Goal: Information Seeking & Learning: Learn about a topic

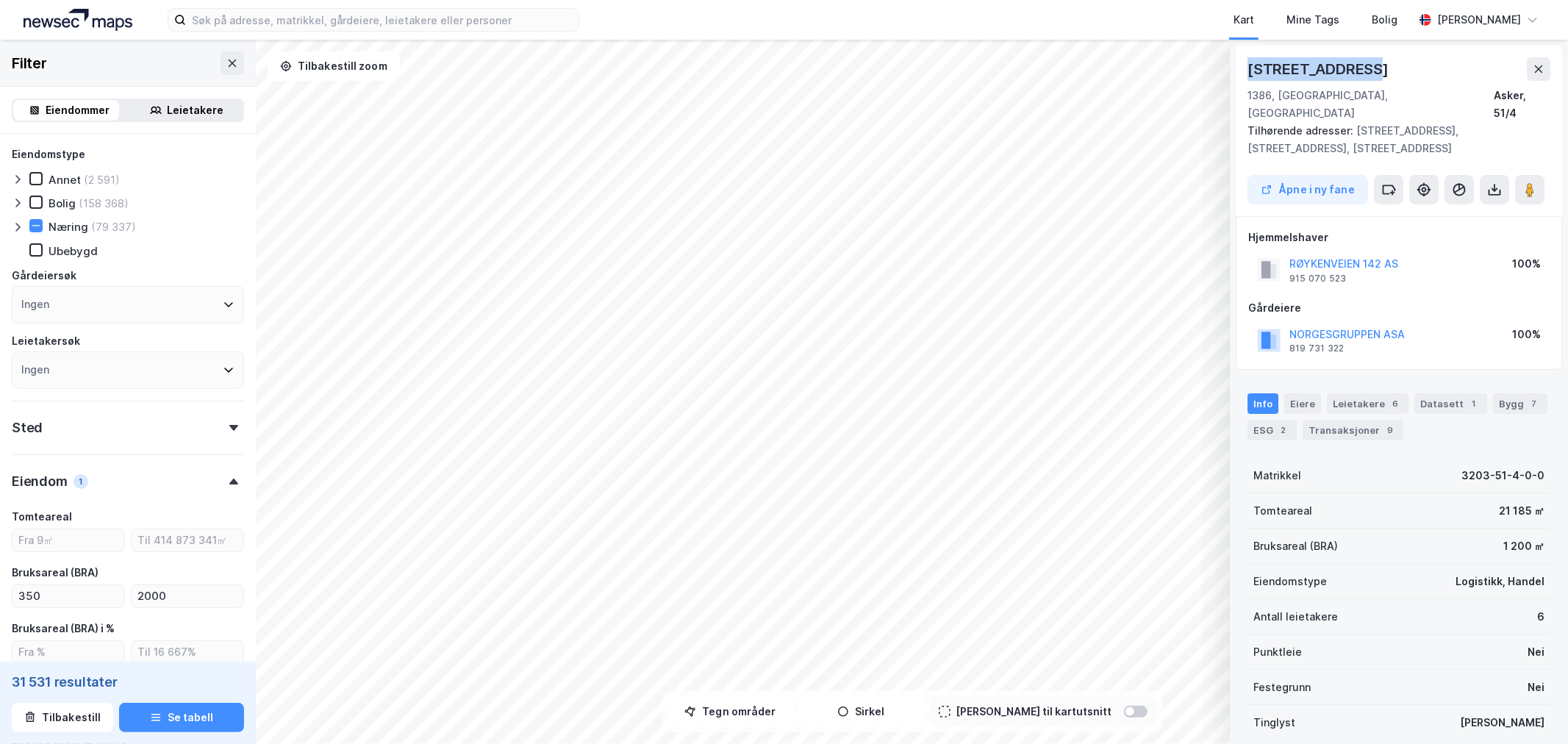
click at [1188, 61] on div "© Mapbox © OpenStreetMap Improve this map © Maxar [STREET_ADDRESS] 1386, Asker,…" at bounding box center [784, 391] width 1568 height 704
copy div "© Mapbox © OpenStreetMap Improve this map © Maxar [STREET_ADDRESS]"
click at [1540, 60] on button at bounding box center [1538, 69] width 23 height 23
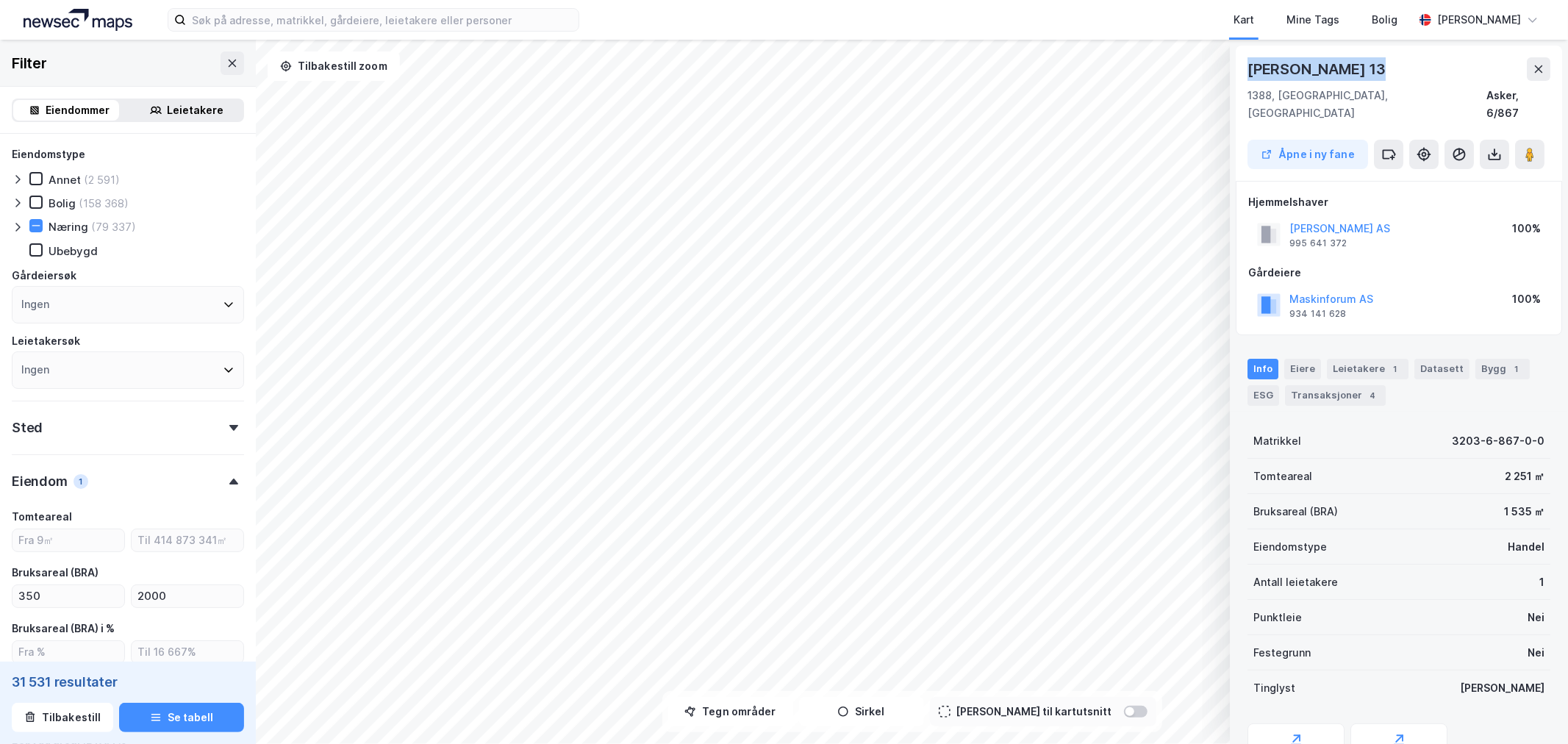
click at [1227, 58] on div "© Mapbox © OpenStreetMap Improve this map © Maxar [STREET_ADDRESS], [GEOGRAPHIC…" at bounding box center [784, 391] width 1568 height 704
copy div "© Mapbox © OpenStreetMap Improve this map © [PERSON_NAME][STREET_ADDRESS]"
click at [1530, 66] on button at bounding box center [1538, 69] width 23 height 23
click at [1165, 71] on div "© Mapbox © OpenStreetMap Improve this map © Maxar [STREET_ADDRESS] fane Hjemmel…" at bounding box center [784, 391] width 1568 height 704
copy div "© Mapbox © OpenStreetMap Improve this map © [PERSON_NAME][STREET_ADDRESS]"
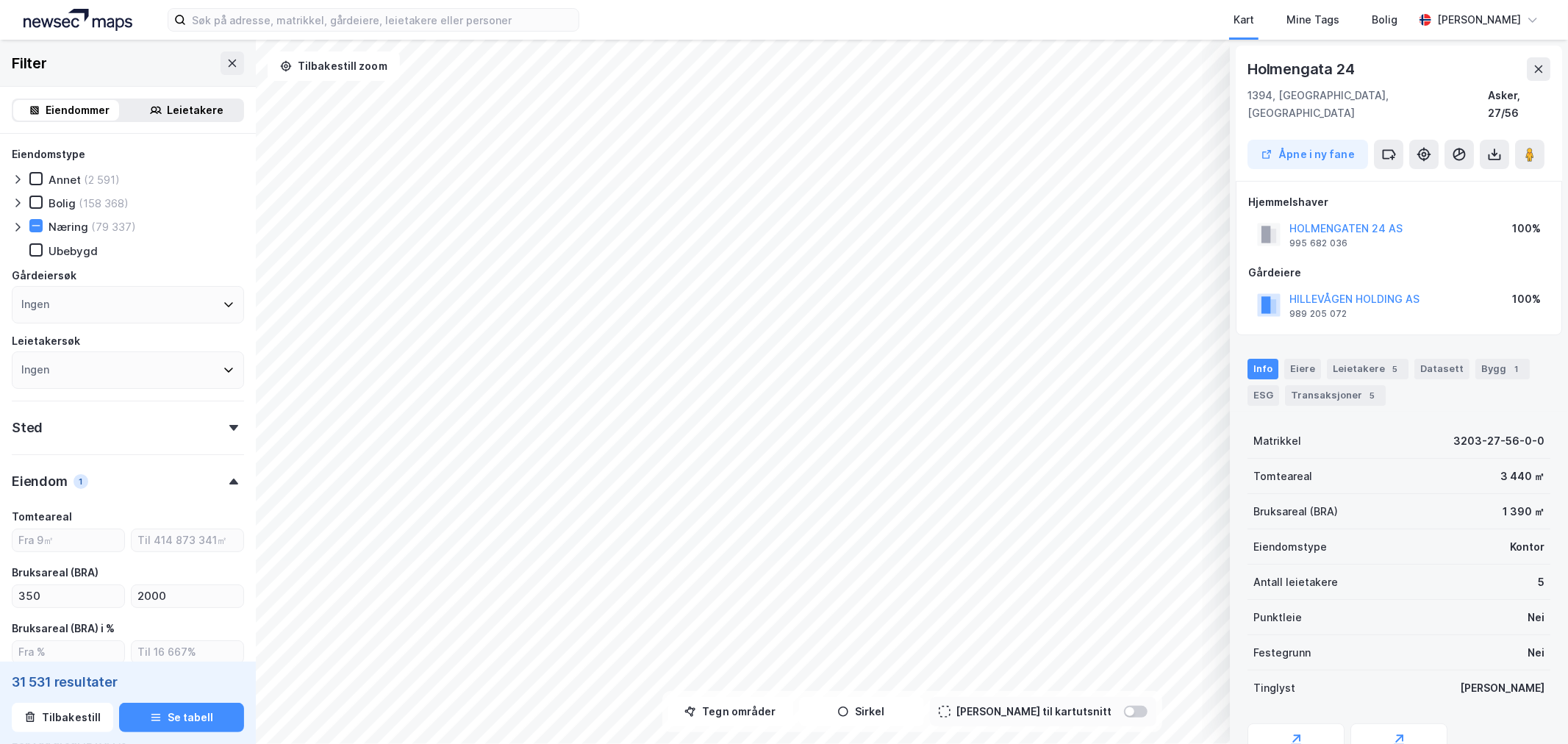
click at [13, 228] on icon at bounding box center [18, 227] width 12 height 12
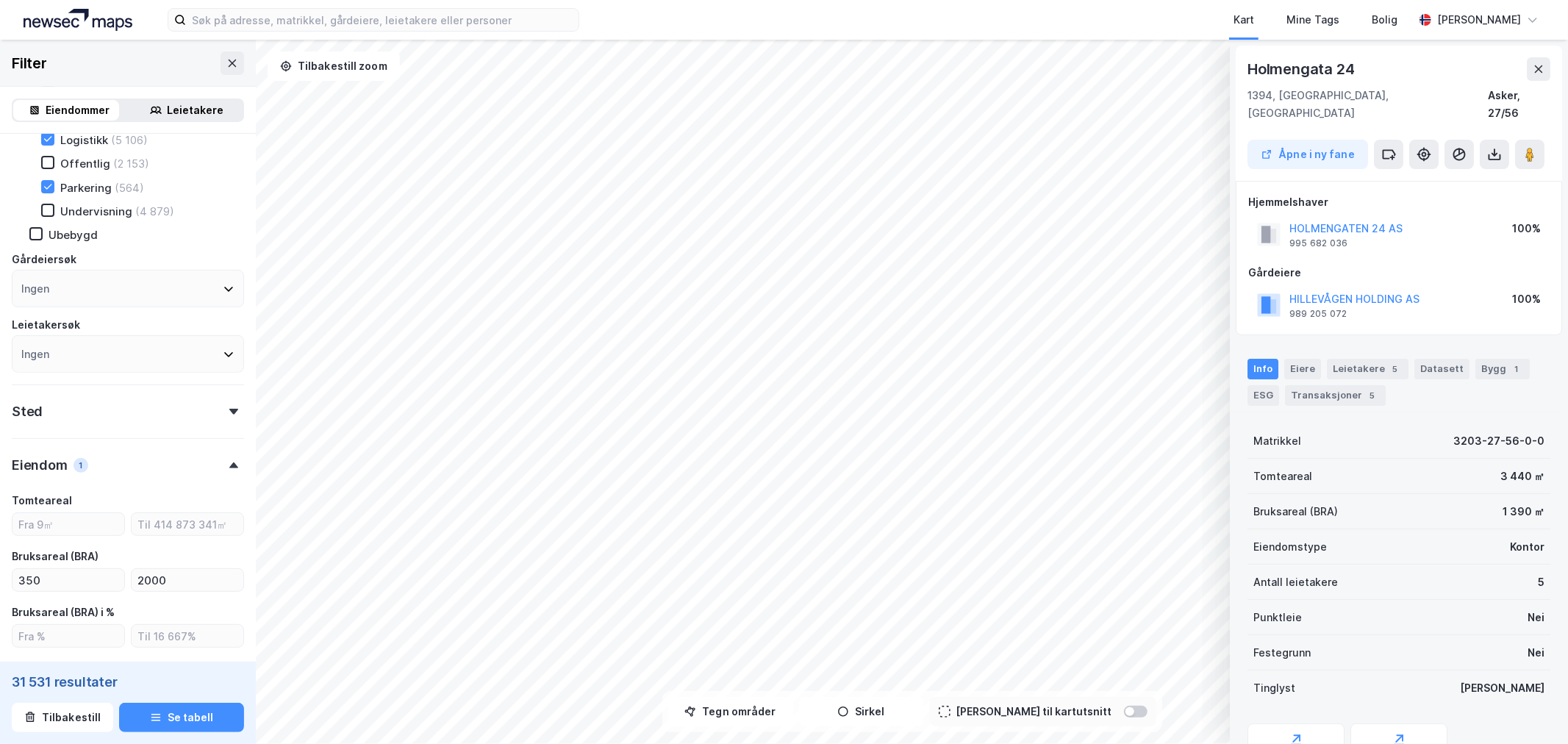
scroll to position [326, 0]
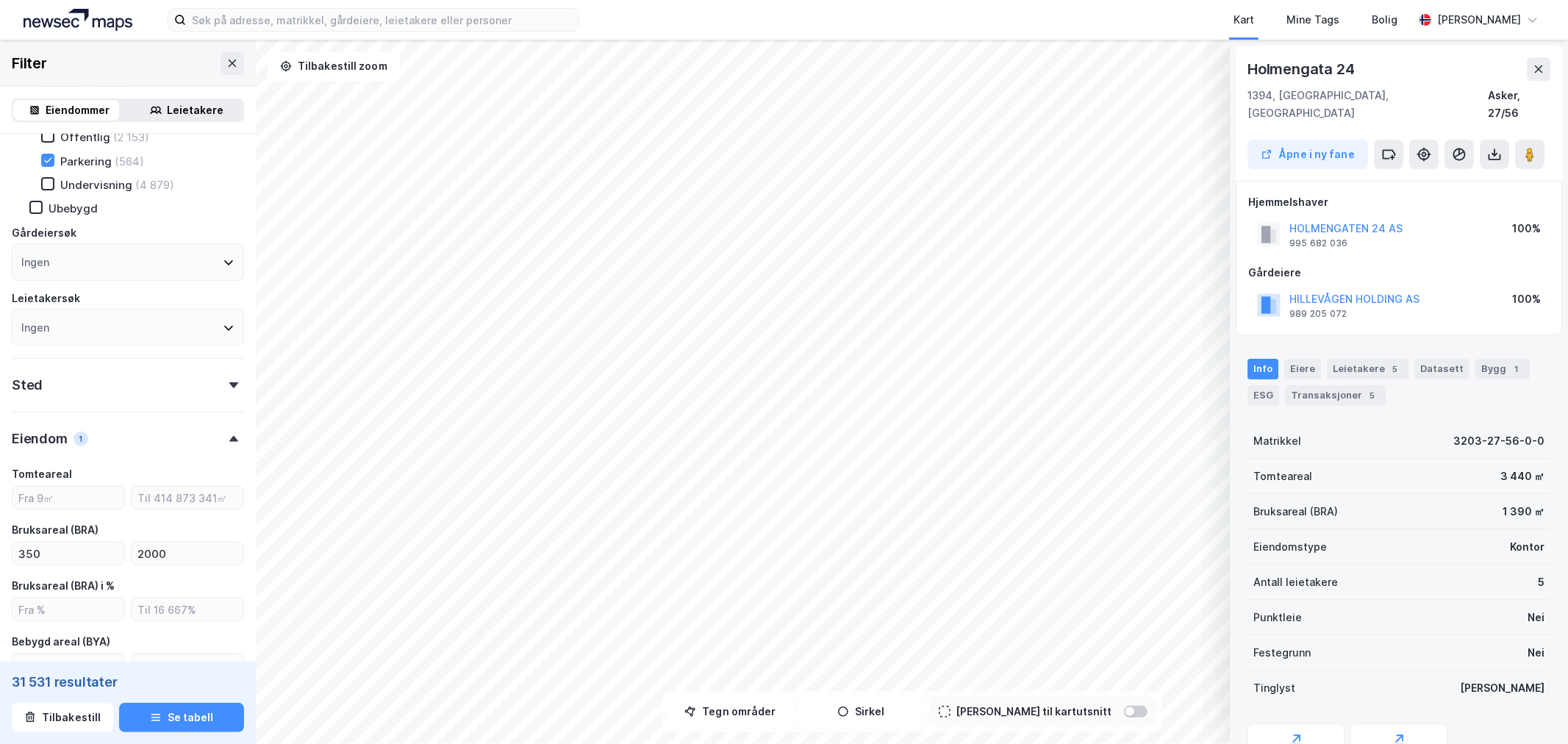
click at [228, 436] on div at bounding box center [234, 439] width 21 height 6
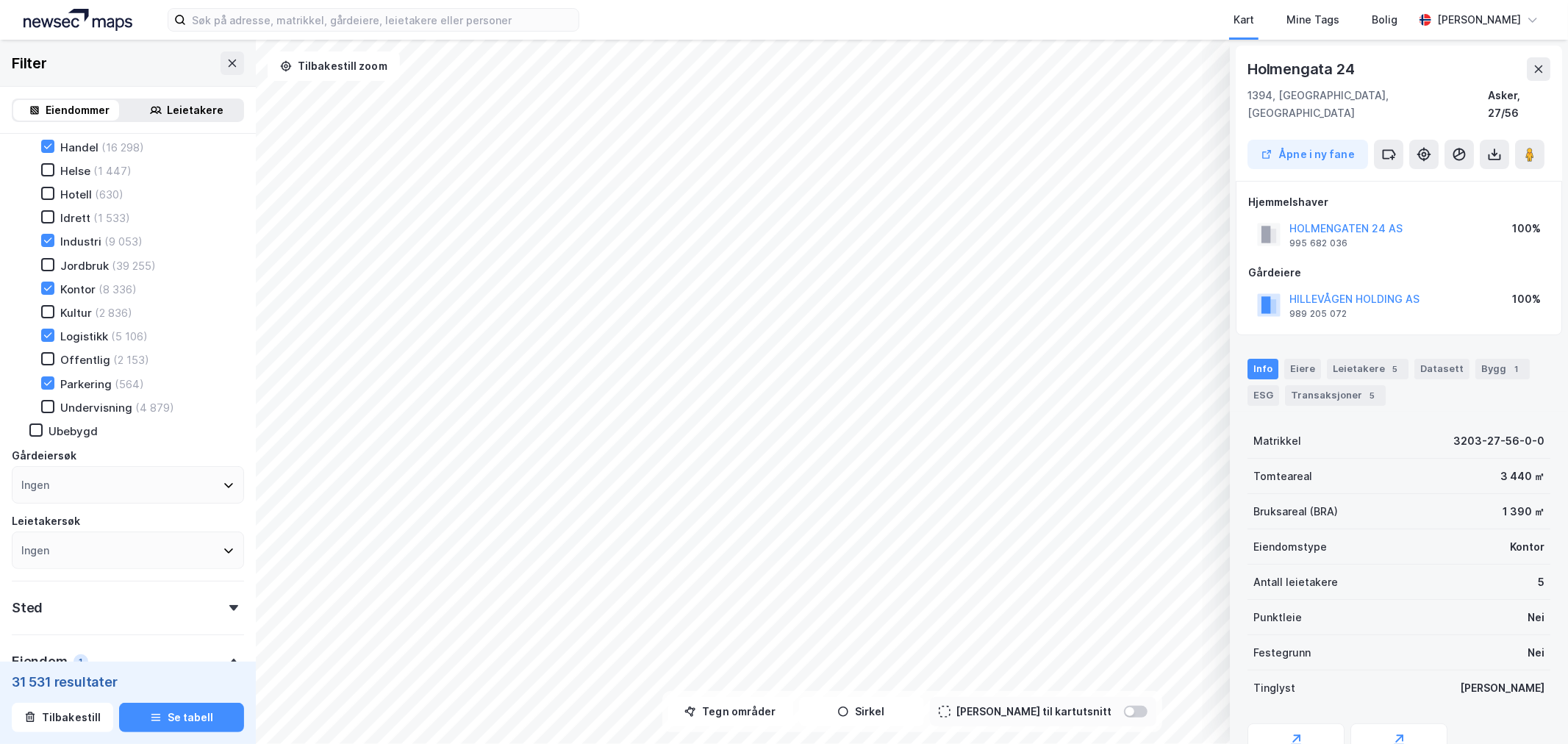
scroll to position [82, 0]
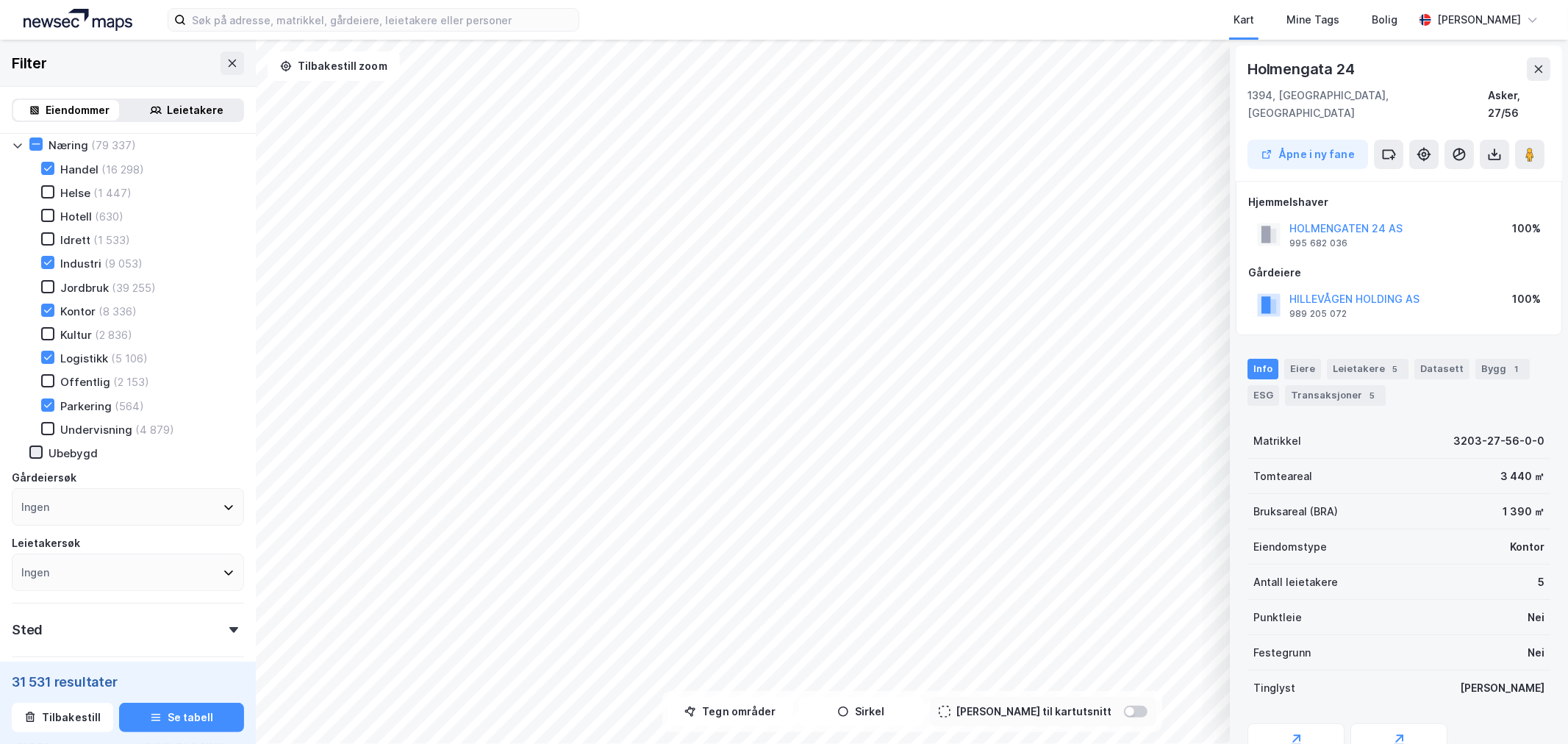
click at [34, 447] on icon at bounding box center [36, 452] width 10 height 10
click at [32, 447] on icon at bounding box center [36, 452] width 10 height 10
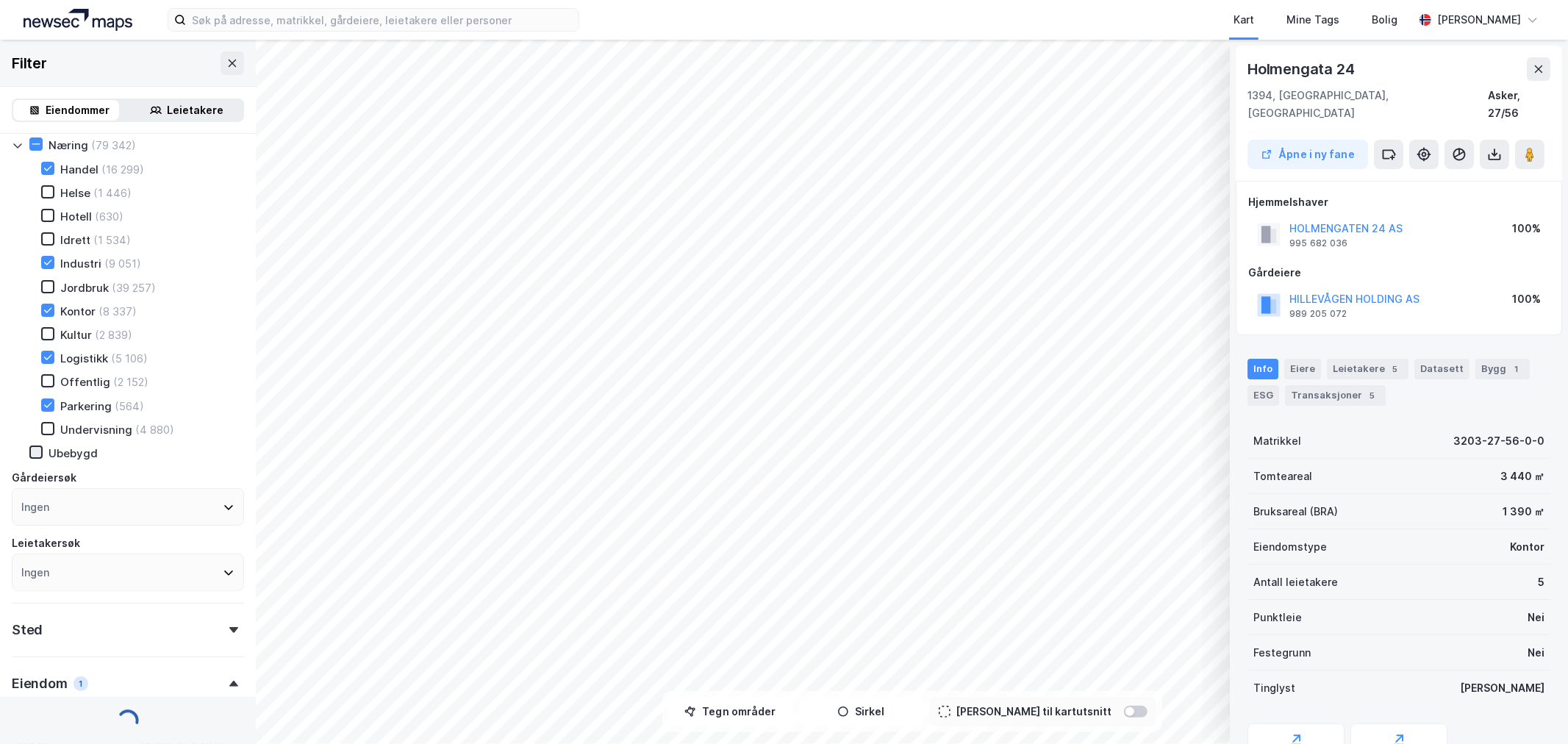
click at [32, 447] on icon at bounding box center [36, 452] width 10 height 10
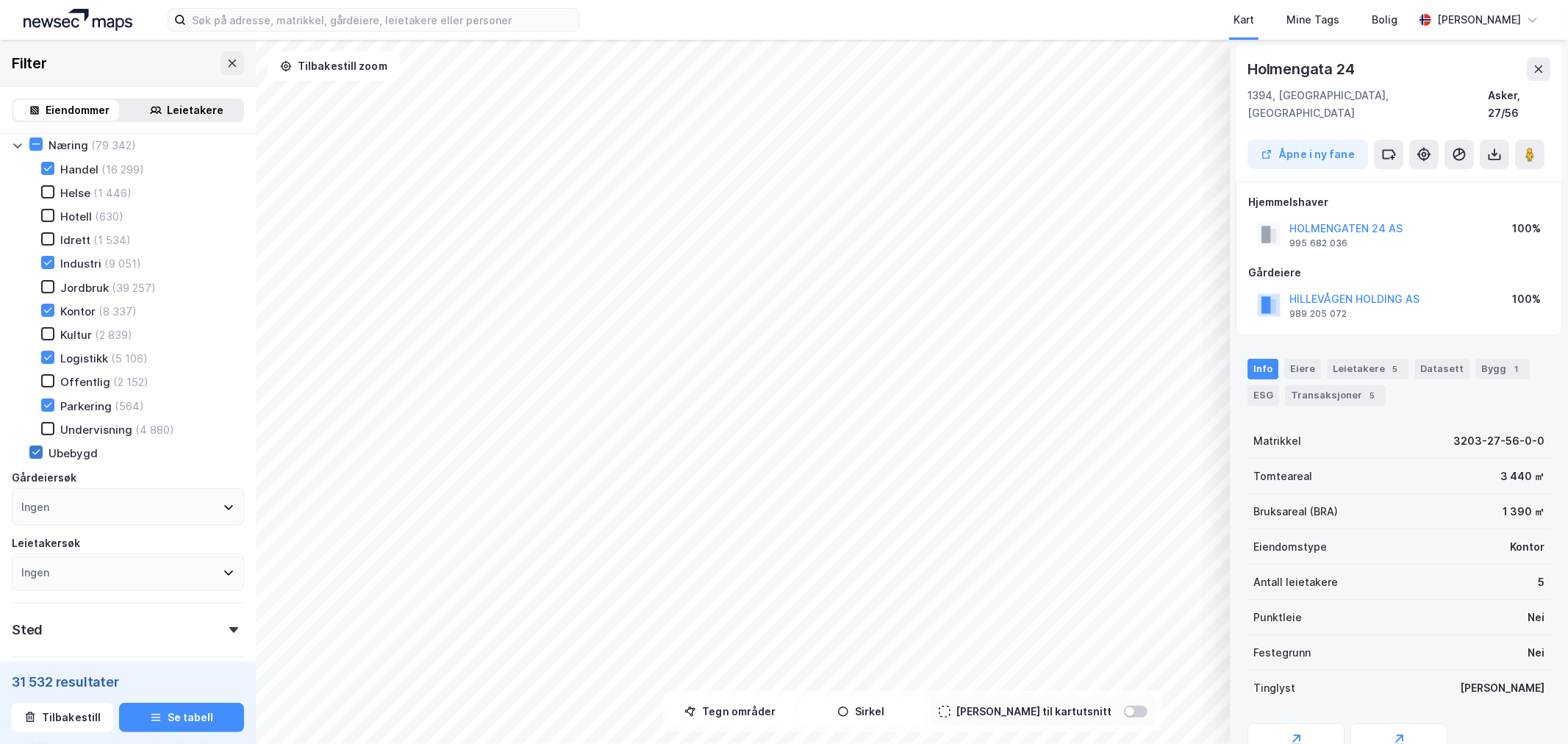
click at [32, 447] on icon at bounding box center [36, 452] width 10 height 10
click at [34, 447] on icon at bounding box center [36, 452] width 10 height 10
click at [46, 187] on icon at bounding box center [48, 192] width 10 height 10
click at [49, 212] on icon at bounding box center [47, 215] width 8 height 5
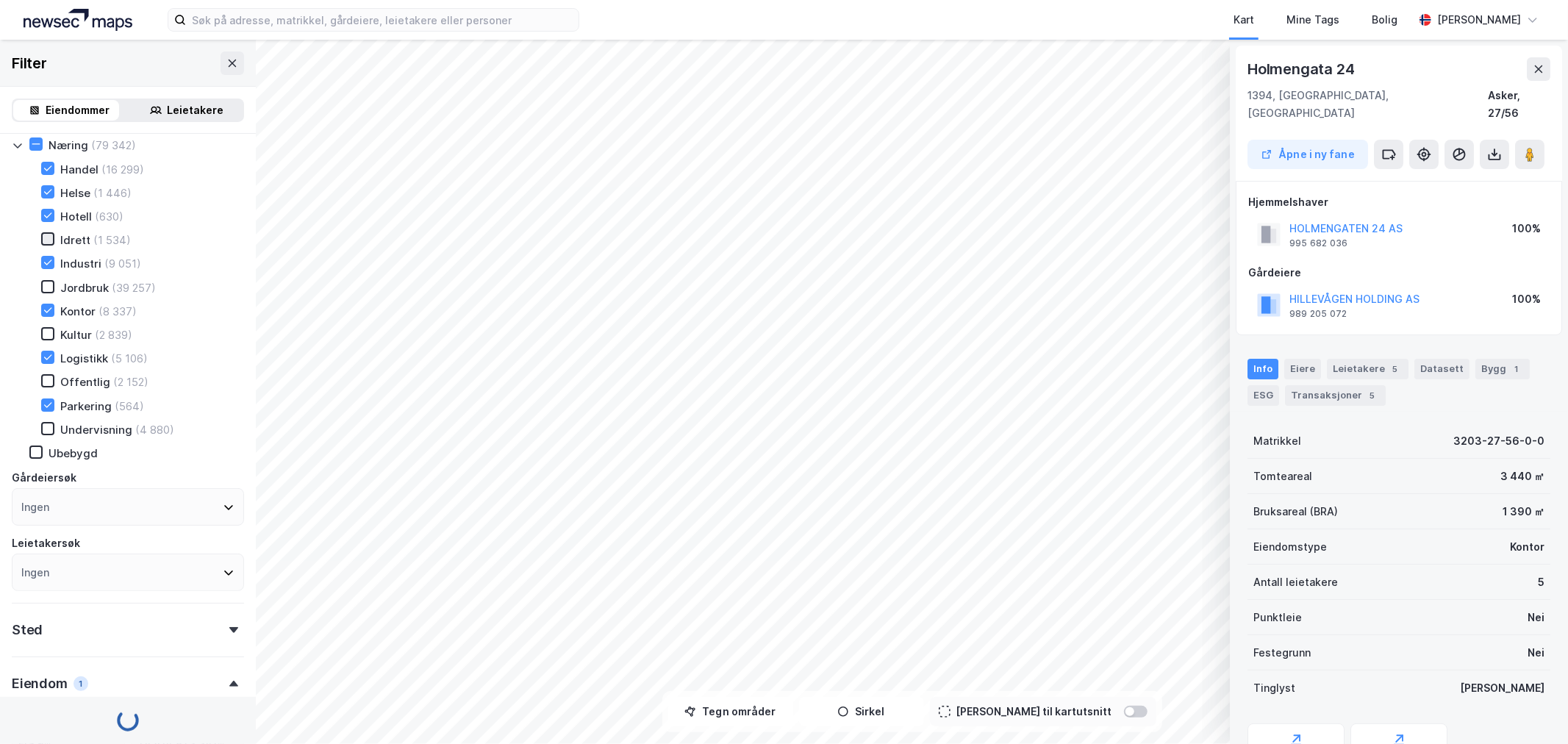
click at [49, 234] on icon at bounding box center [48, 239] width 10 height 10
click at [43, 282] on icon at bounding box center [48, 286] width 10 height 10
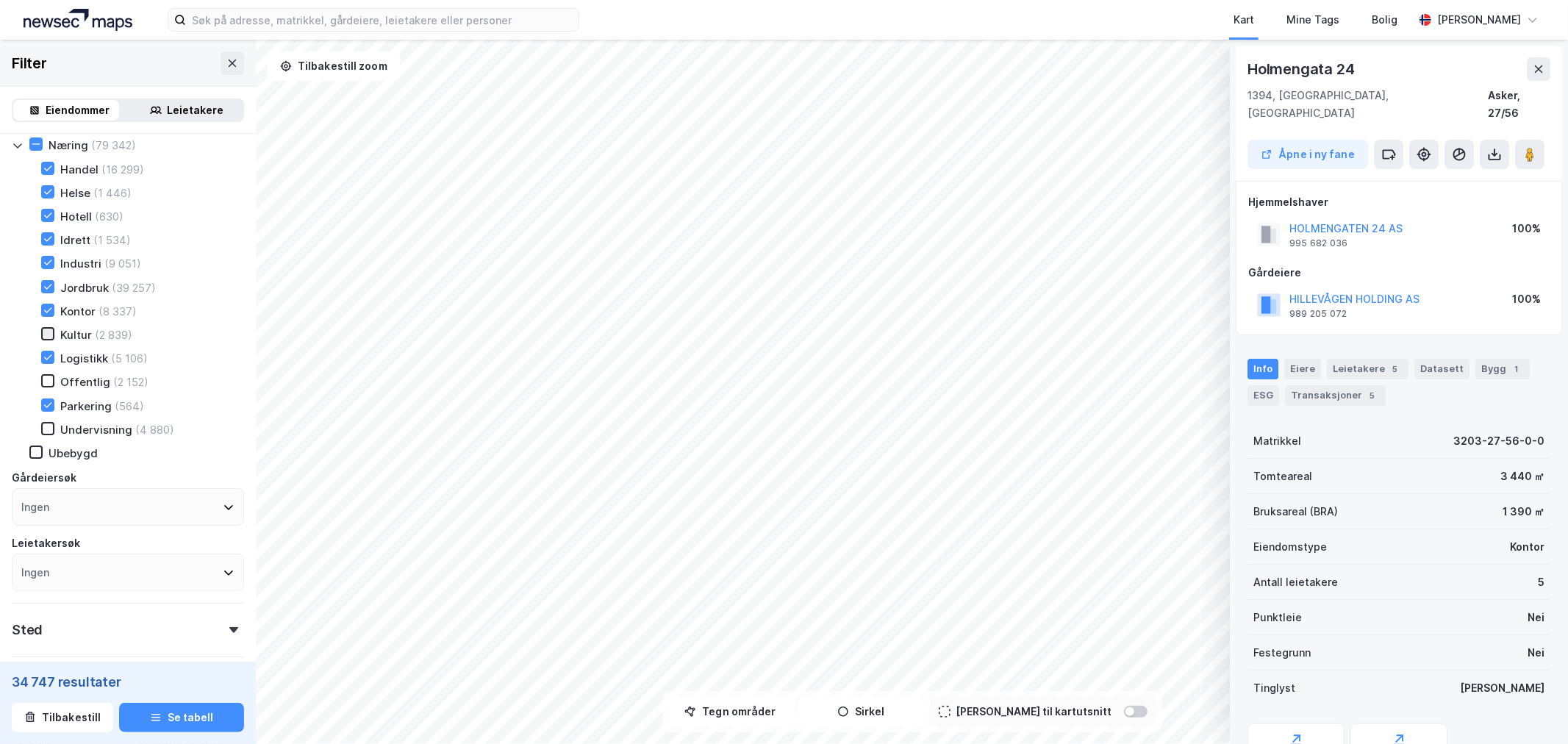
click at [43, 329] on icon at bounding box center [48, 334] width 10 height 10
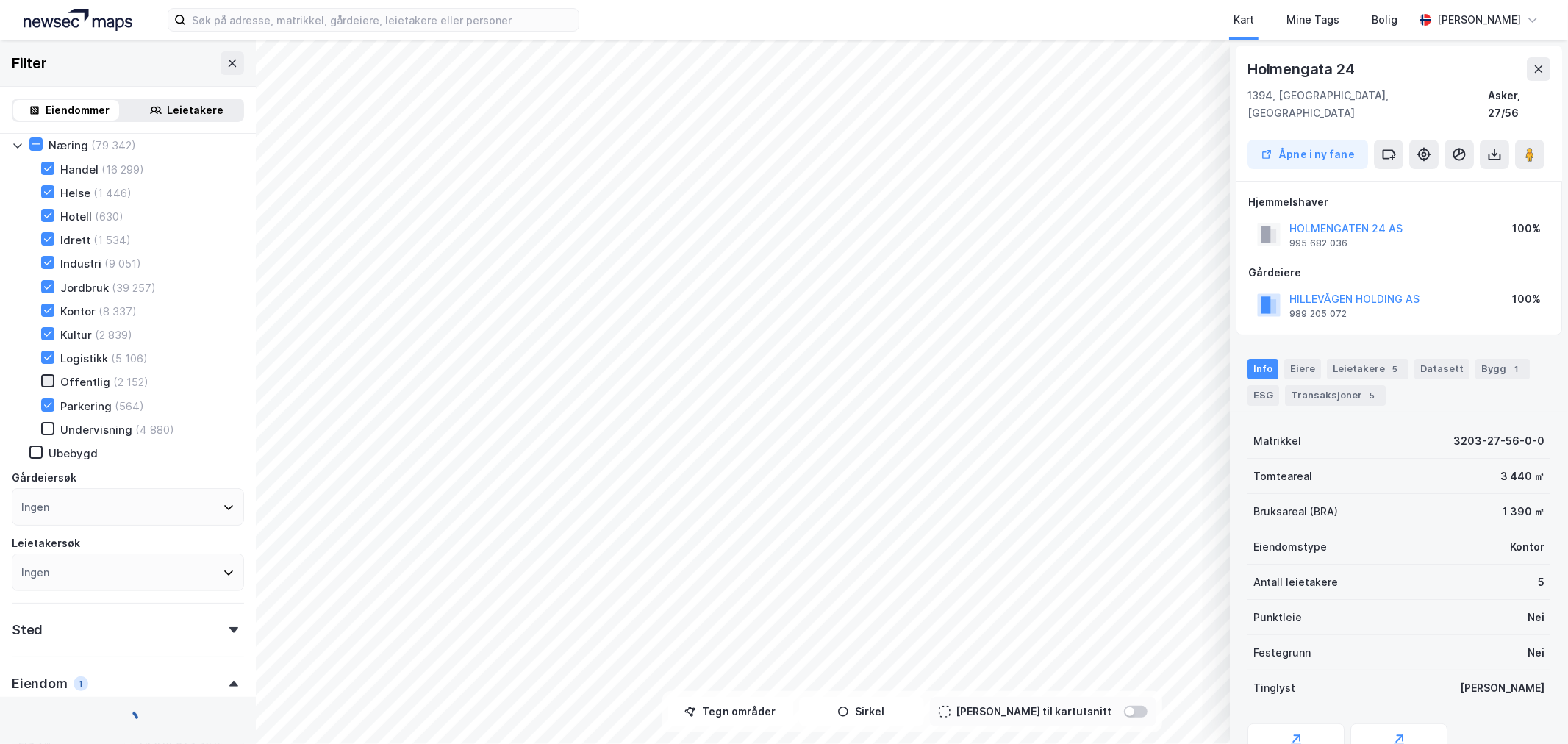
click at [43, 378] on icon at bounding box center [48, 381] width 10 height 10
click at [43, 424] on icon at bounding box center [48, 428] width 10 height 10
type input "Inkluder (79 342)"
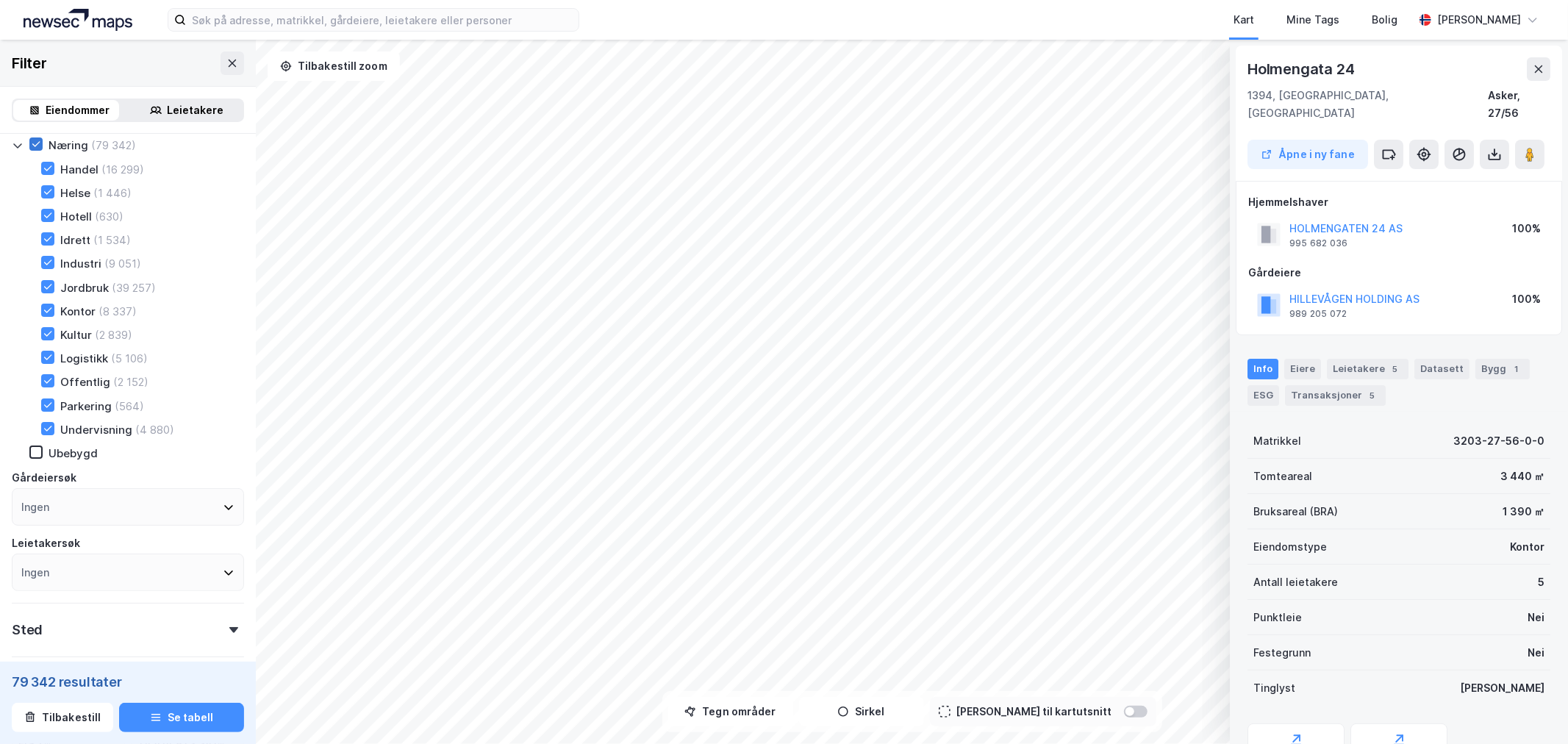
click at [33, 142] on icon at bounding box center [36, 144] width 10 height 10
